Goal: Task Accomplishment & Management: Complete application form

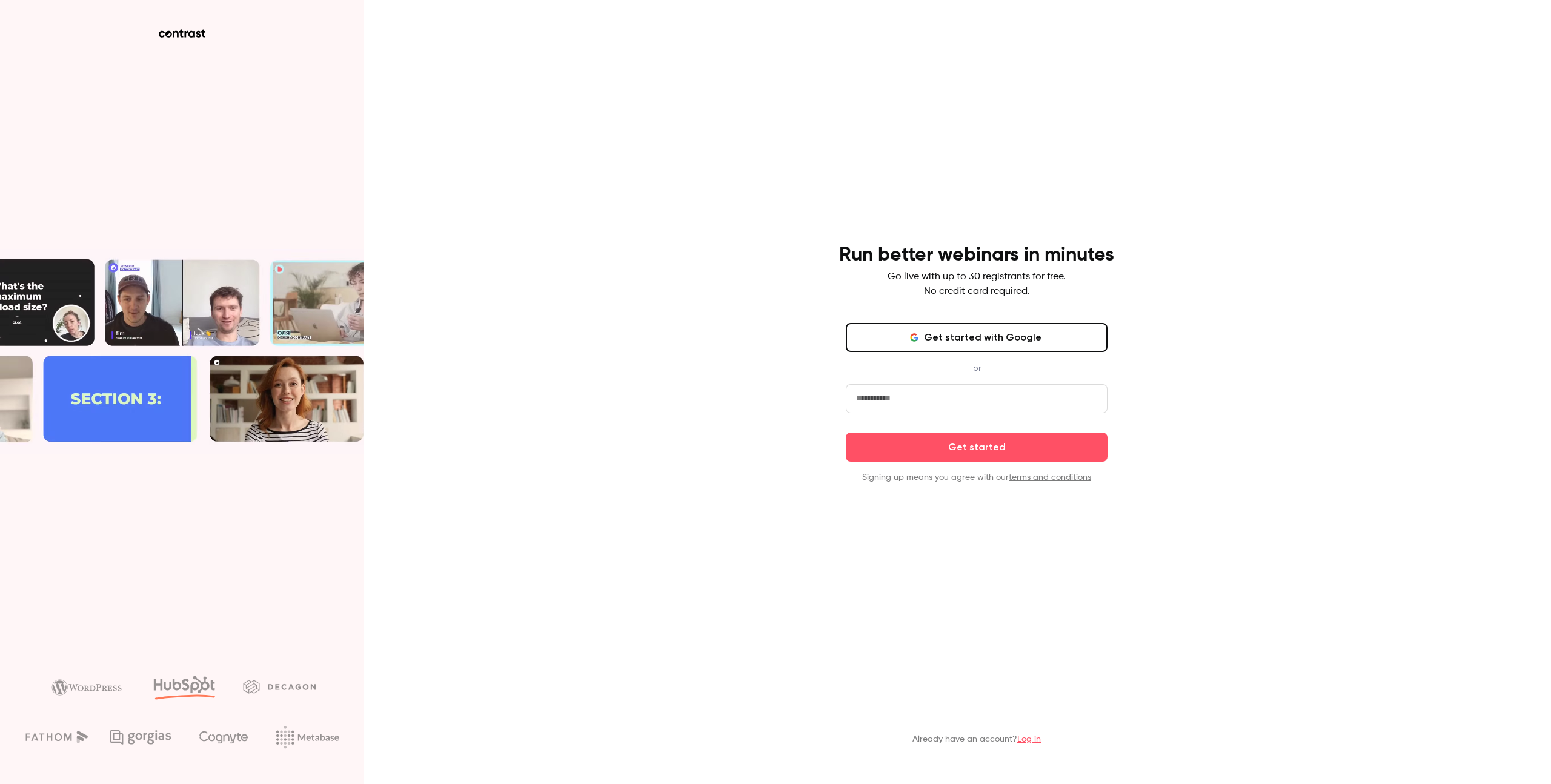
click at [990, 342] on button "Get started with Google" at bounding box center [976, 337] width 262 height 29
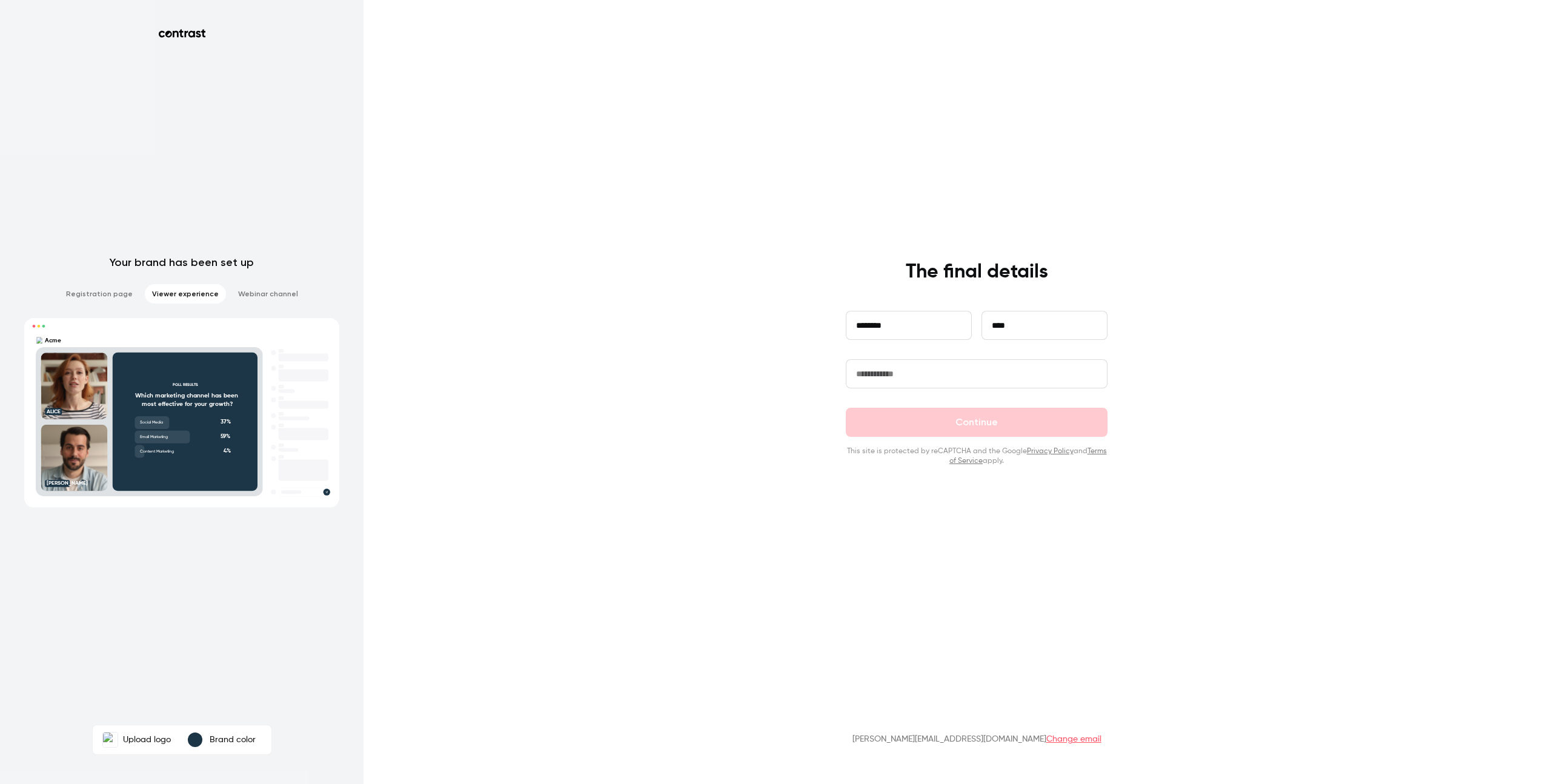
click at [954, 366] on input "text" at bounding box center [976, 374] width 262 height 29
type input "*"
type input "*********"
click at [1004, 442] on form "**********" at bounding box center [976, 389] width 262 height 155
click at [1001, 429] on button "Continue" at bounding box center [976, 422] width 262 height 29
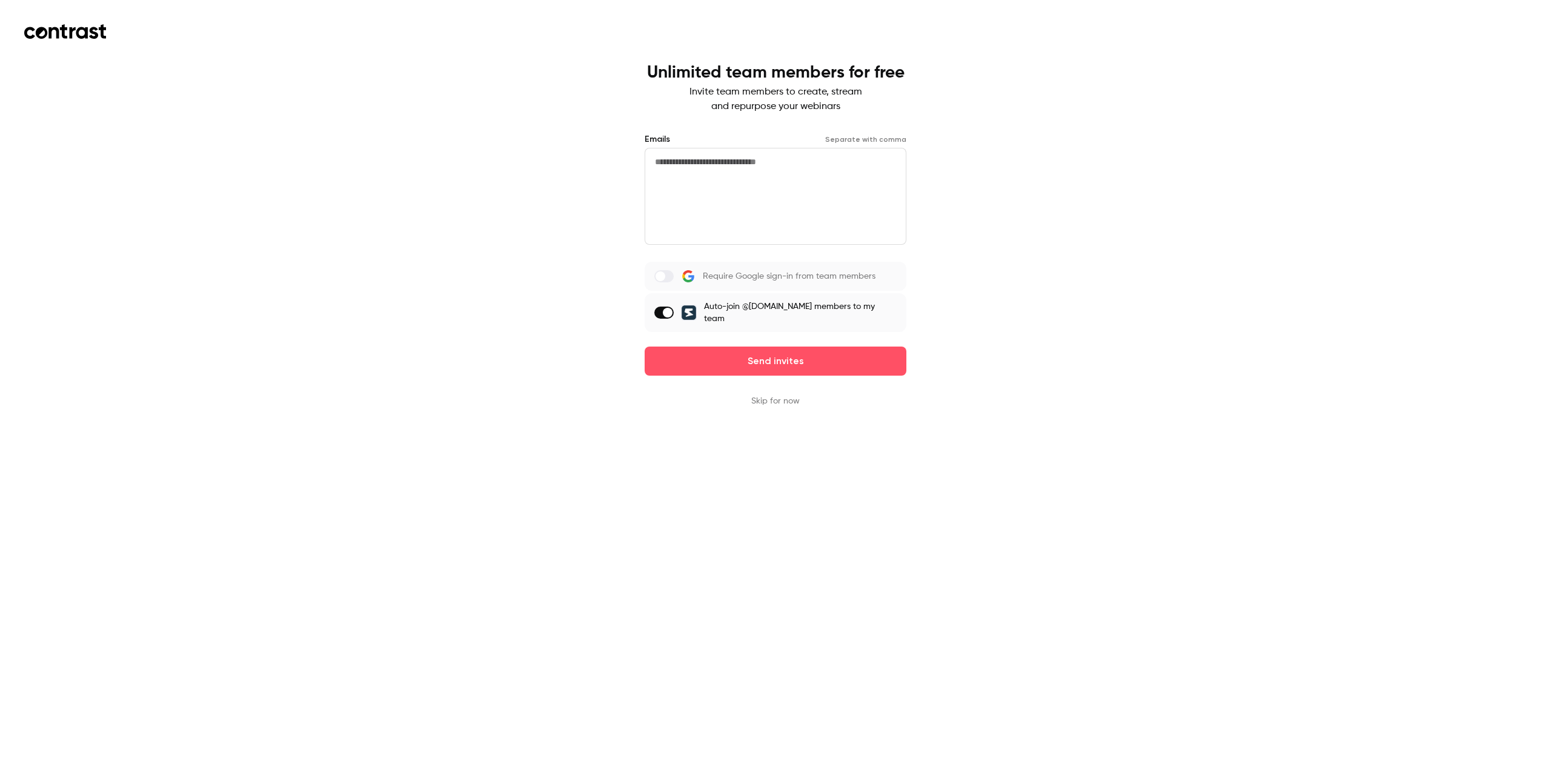
drag, startPoint x: 882, startPoint y: 362, endPoint x: 860, endPoint y: 384, distance: 31.1
click at [860, 384] on div "Unlimited team members for free Invite team members to create, stream and repur…" at bounding box center [775, 235] width 262 height 344
click at [791, 395] on button "Skip for now" at bounding box center [776, 401] width 48 height 12
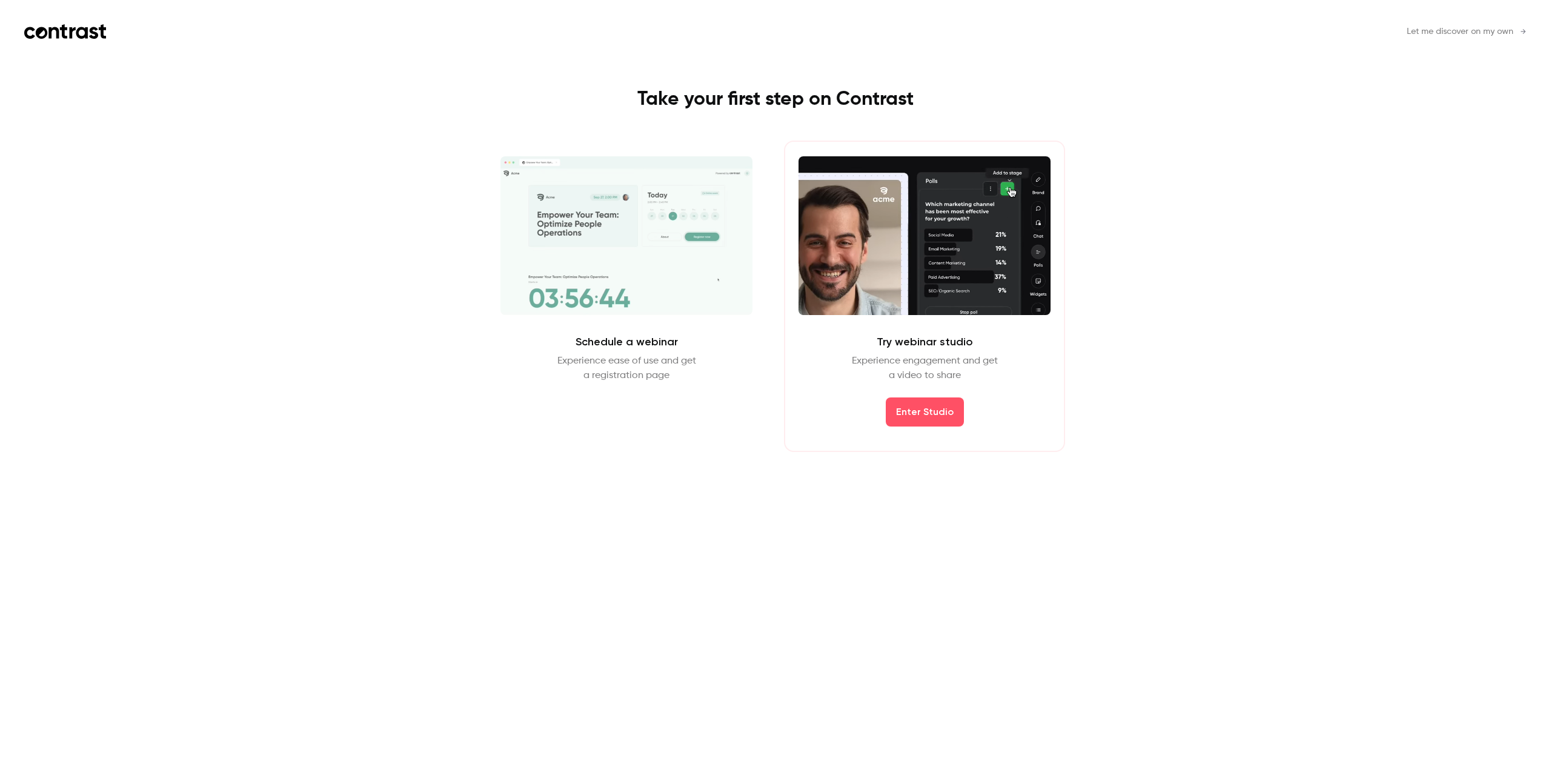
click at [1501, 34] on span "Let me discover on my own" at bounding box center [1460, 32] width 106 height 12
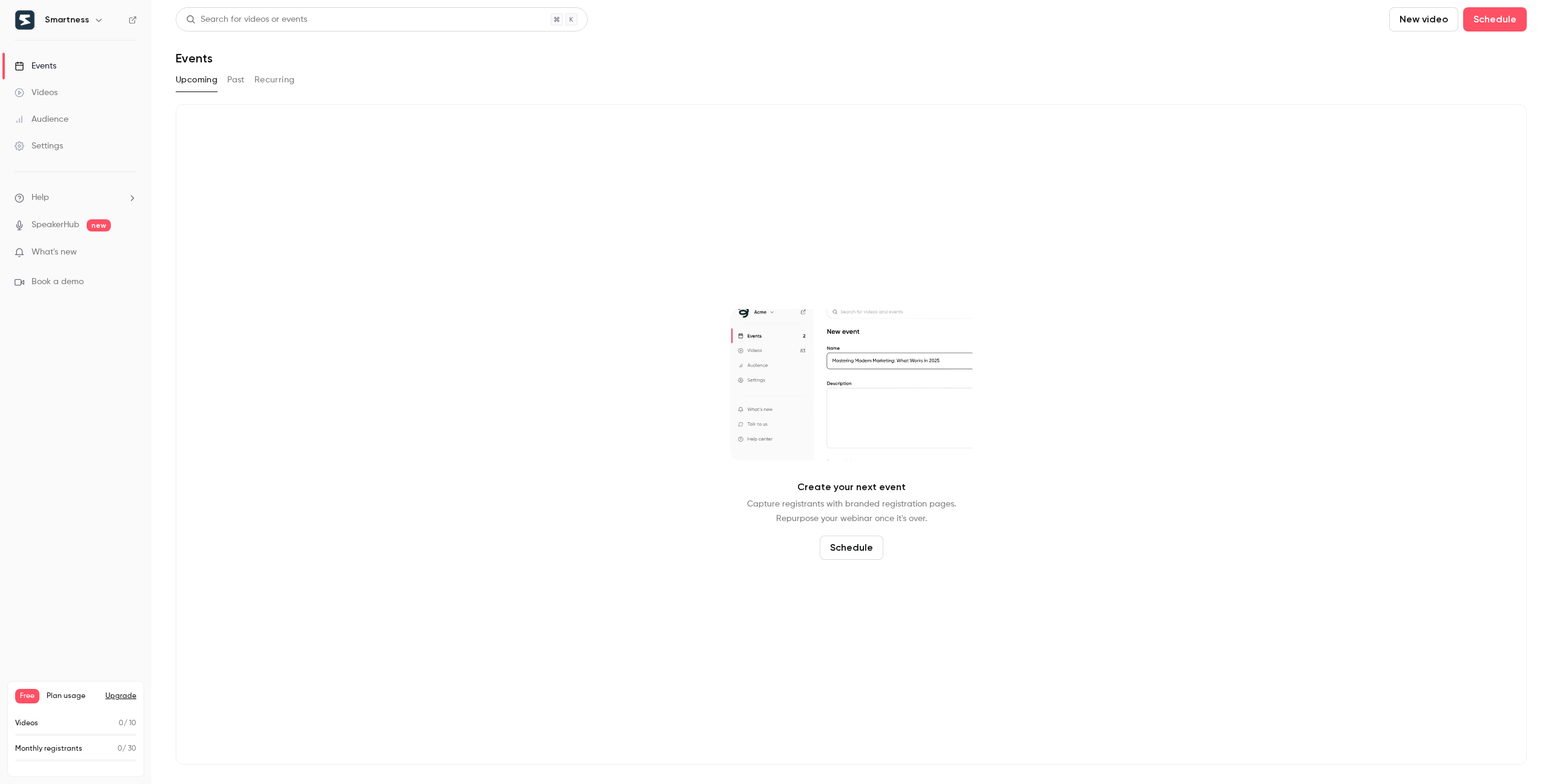
click at [25, 694] on span "Free" at bounding box center [27, 696] width 24 height 15
click at [62, 698] on span "Plan usage" at bounding box center [72, 696] width 51 height 10
click at [75, 98] on link "Videos" at bounding box center [75, 93] width 151 height 27
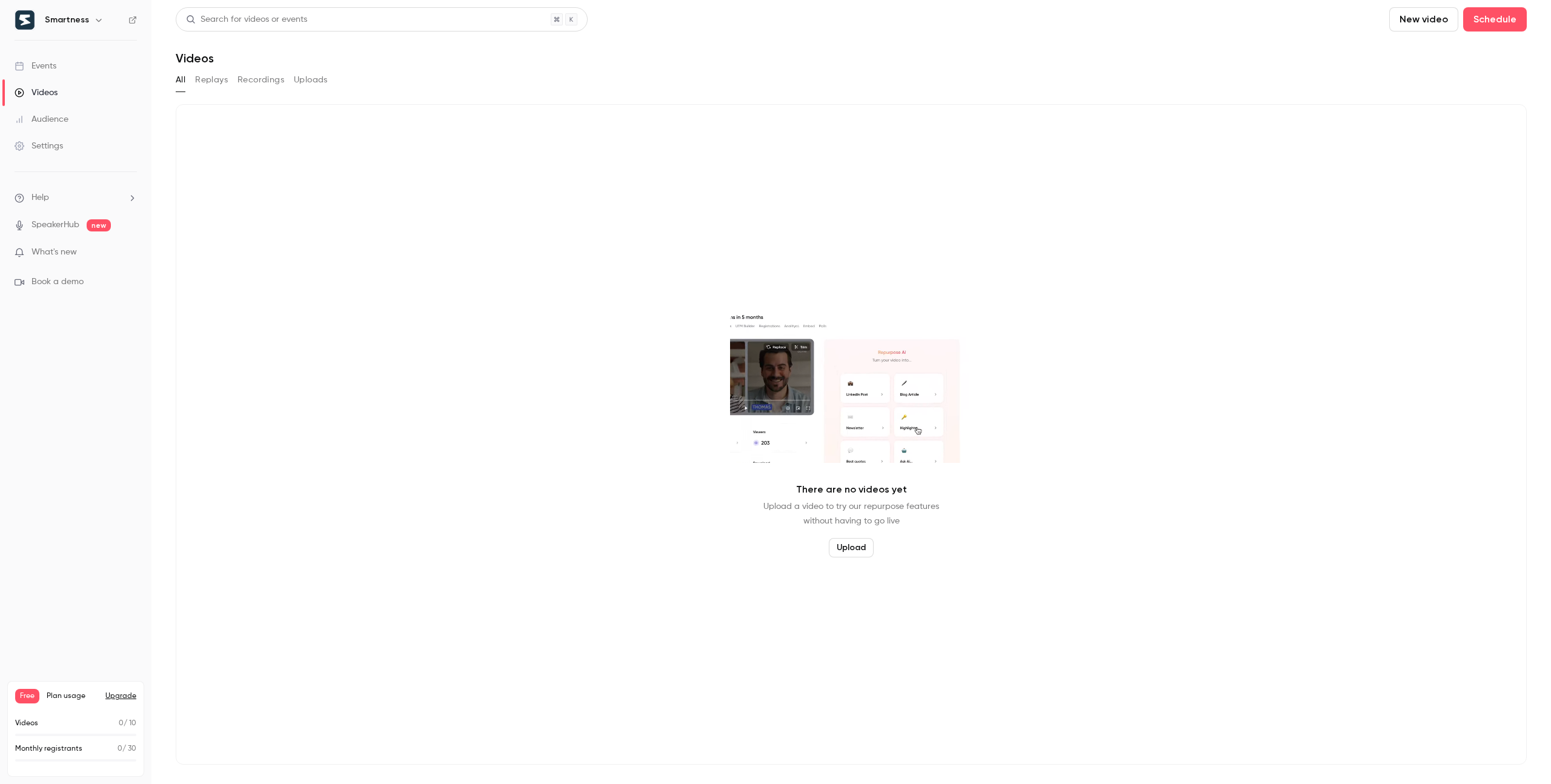
click at [218, 80] on button "Replays" at bounding box center [211, 80] width 32 height 19
click at [263, 80] on button "Recordings" at bounding box center [260, 80] width 46 height 19
click at [313, 77] on button "Uploads" at bounding box center [310, 80] width 34 height 19
click at [192, 83] on div "All Replays Recordings Uploads" at bounding box center [851, 80] width 1351 height 19
click at [182, 81] on button "All" at bounding box center [180, 80] width 10 height 19
